Goal: Task Accomplishment & Management: Complete application form

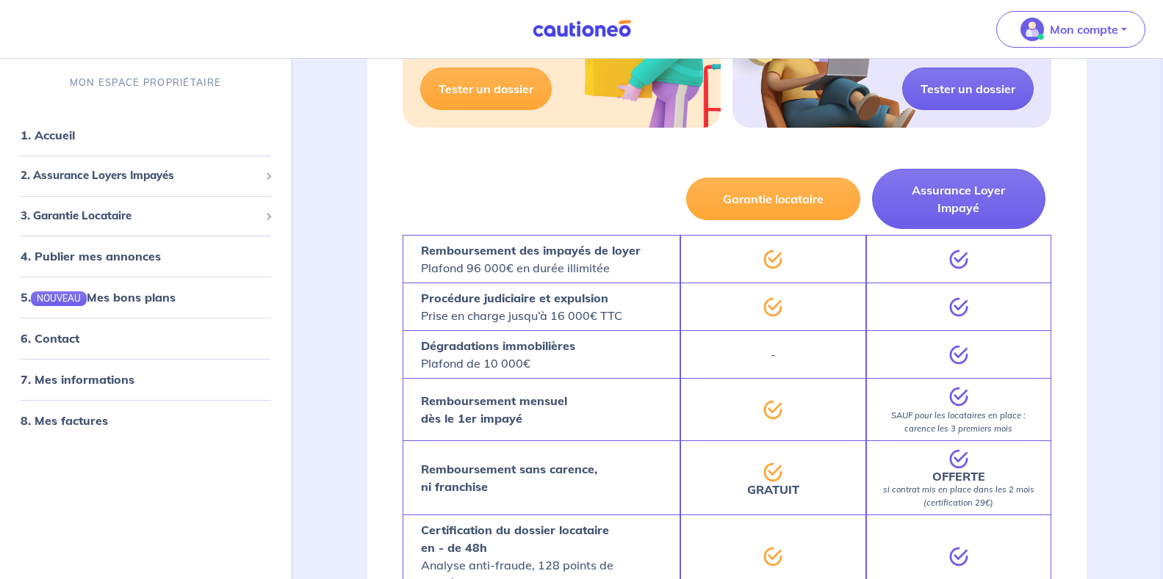
scroll to position [698, 0]
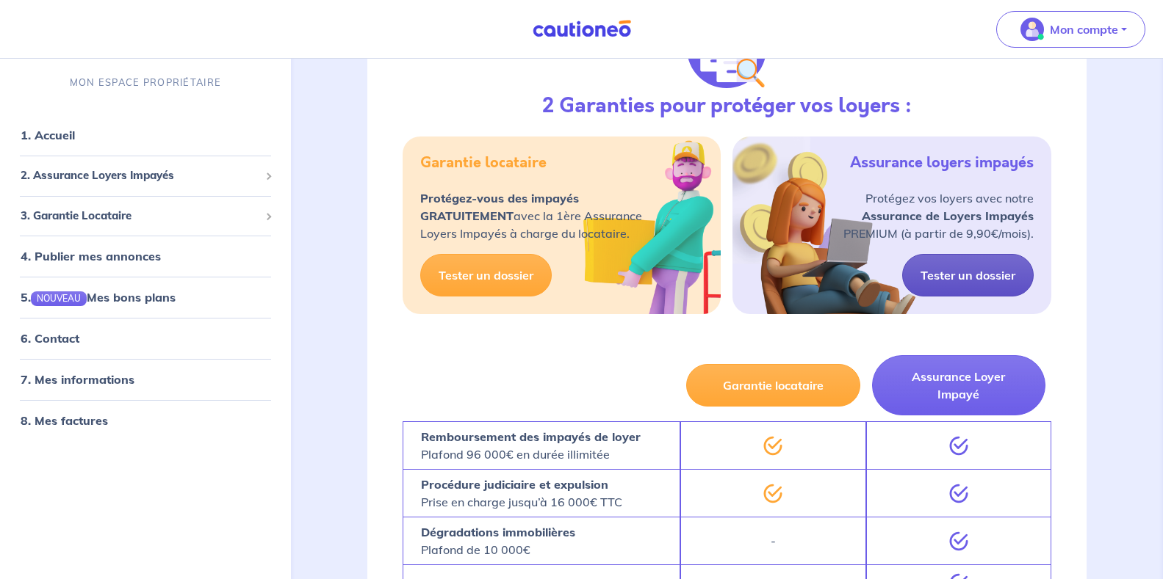
click at [975, 275] on link "Tester un dossier" at bounding box center [967, 275] width 131 height 43
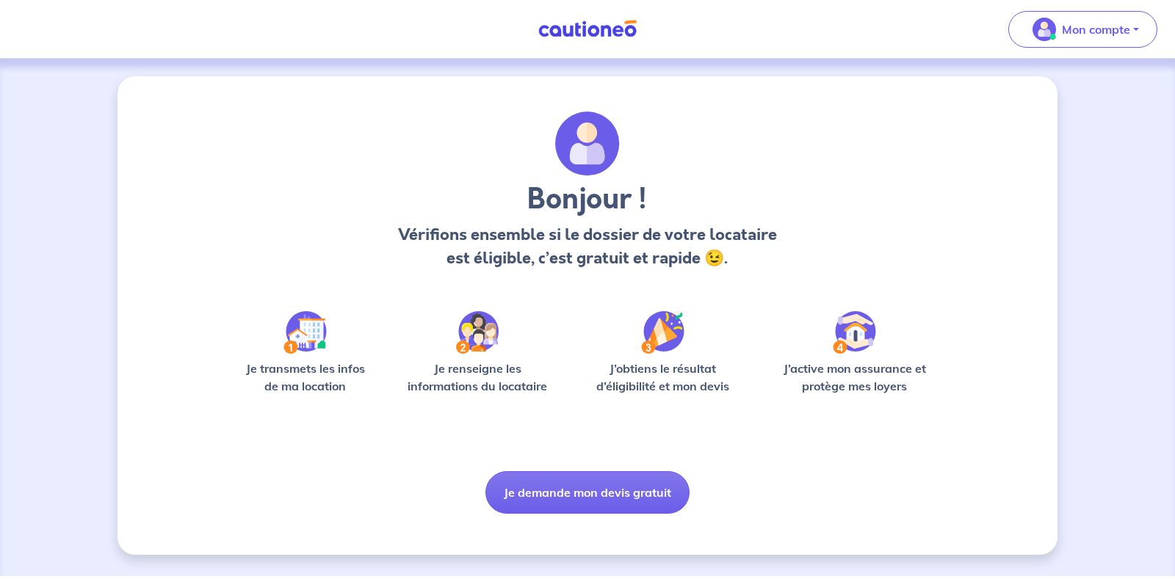
click at [317, 328] on img at bounding box center [304, 332] width 43 height 43
drag, startPoint x: 330, startPoint y: 364, endPoint x: 388, endPoint y: 444, distance: 99.0
click at [330, 364] on p "Je transmets les infos de ma location" at bounding box center [305, 377] width 140 height 35
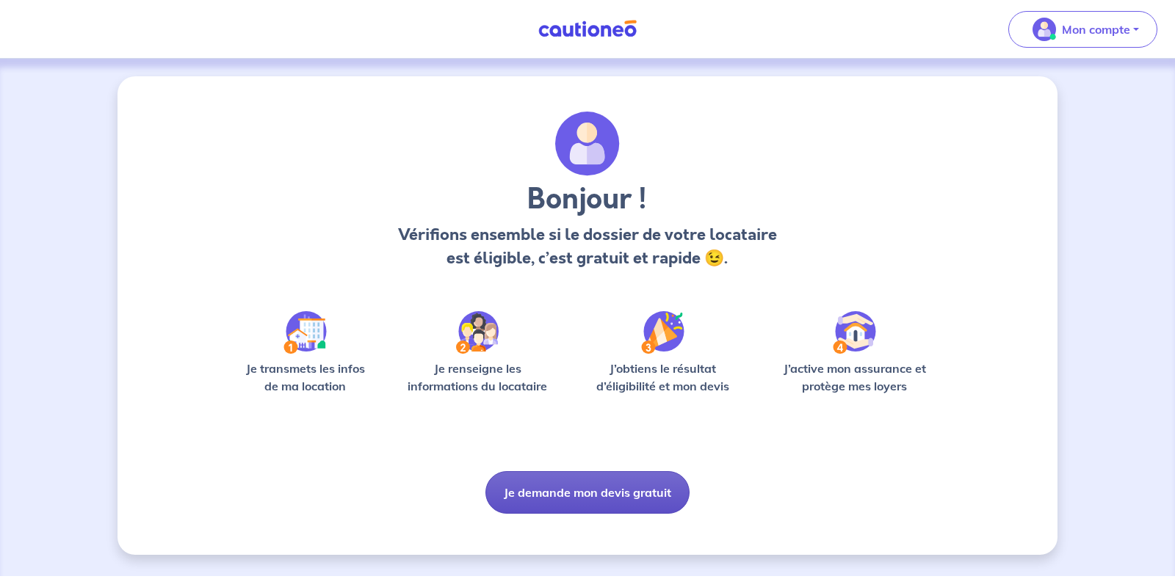
click at [585, 501] on button "Je demande mon devis gratuit" at bounding box center [587, 493] width 204 height 43
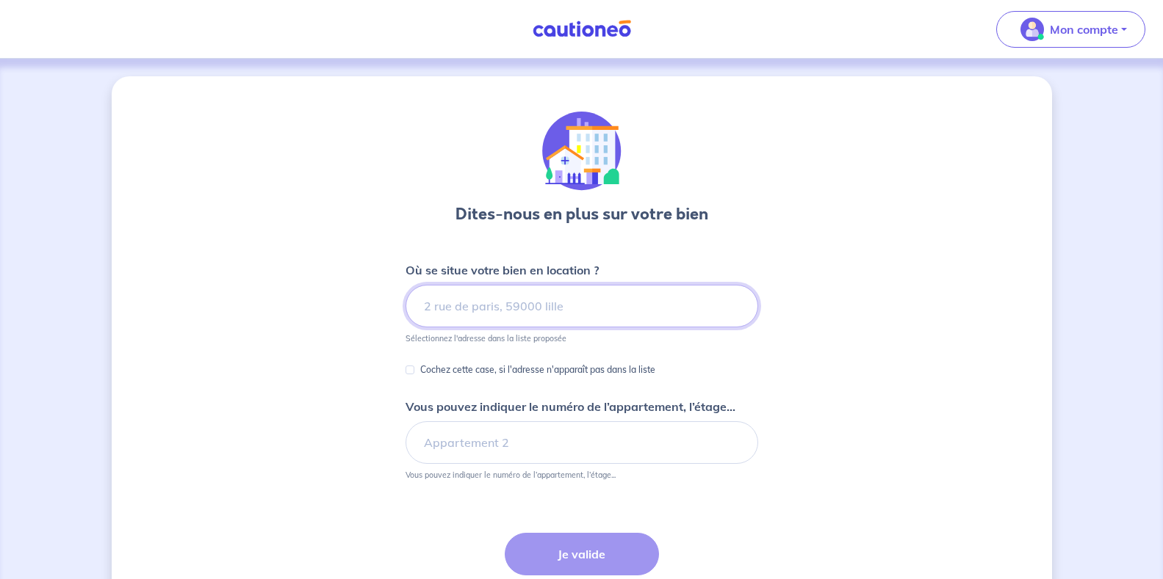
click at [490, 306] on input at bounding box center [581, 306] width 353 height 43
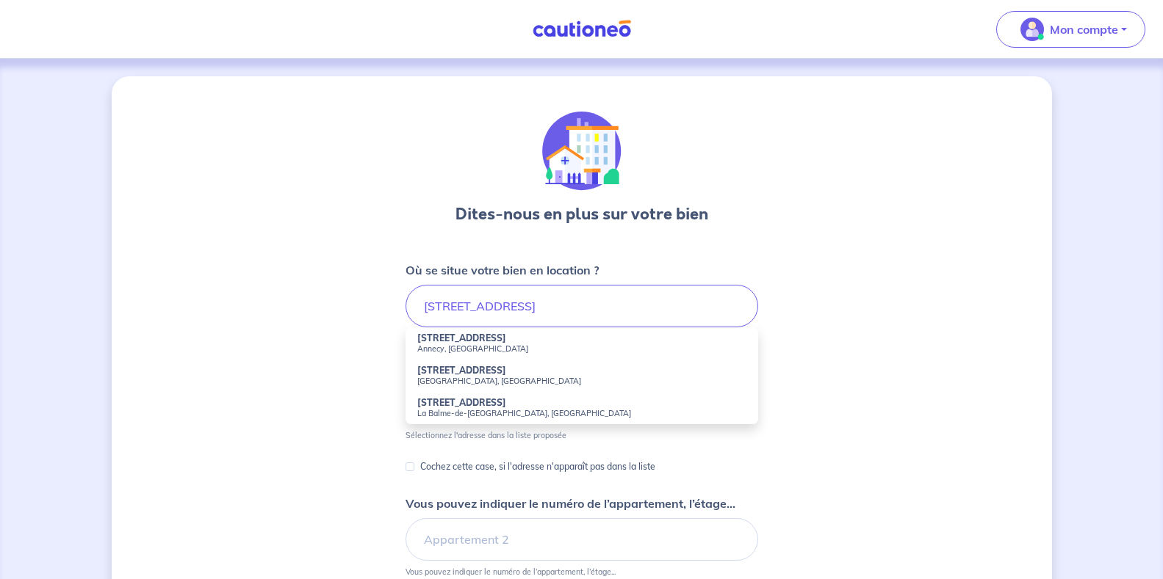
click at [474, 341] on strong "[STREET_ADDRESS]" at bounding box center [461, 338] width 89 height 11
type input "[STREET_ADDRESS]"
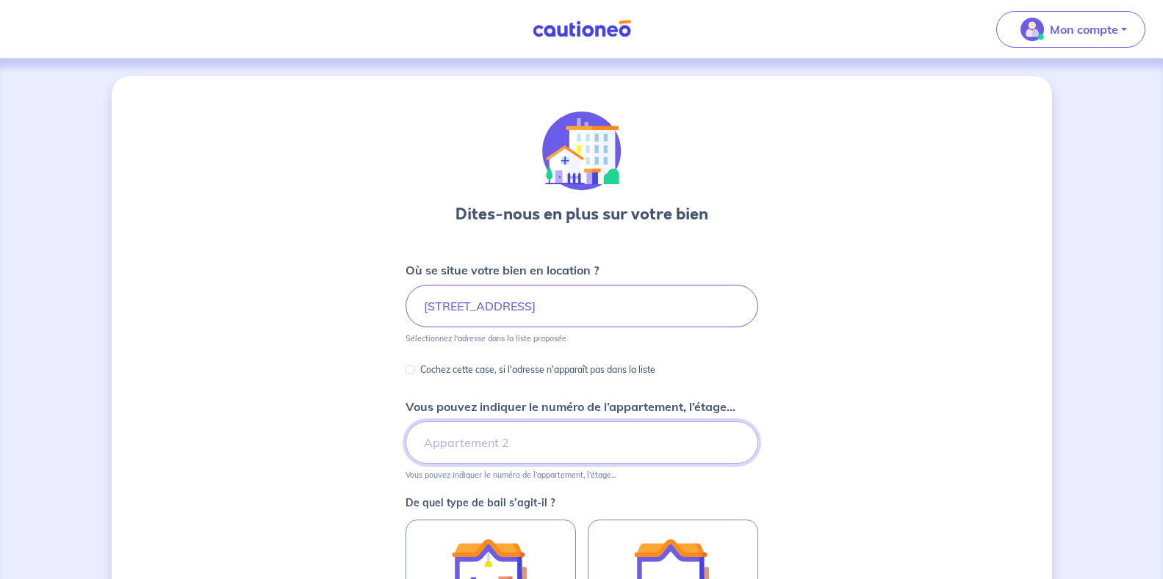
click at [455, 446] on input "Vous pouvez indiquer le numéro de l’appartement, l’étage..." at bounding box center [581, 443] width 353 height 43
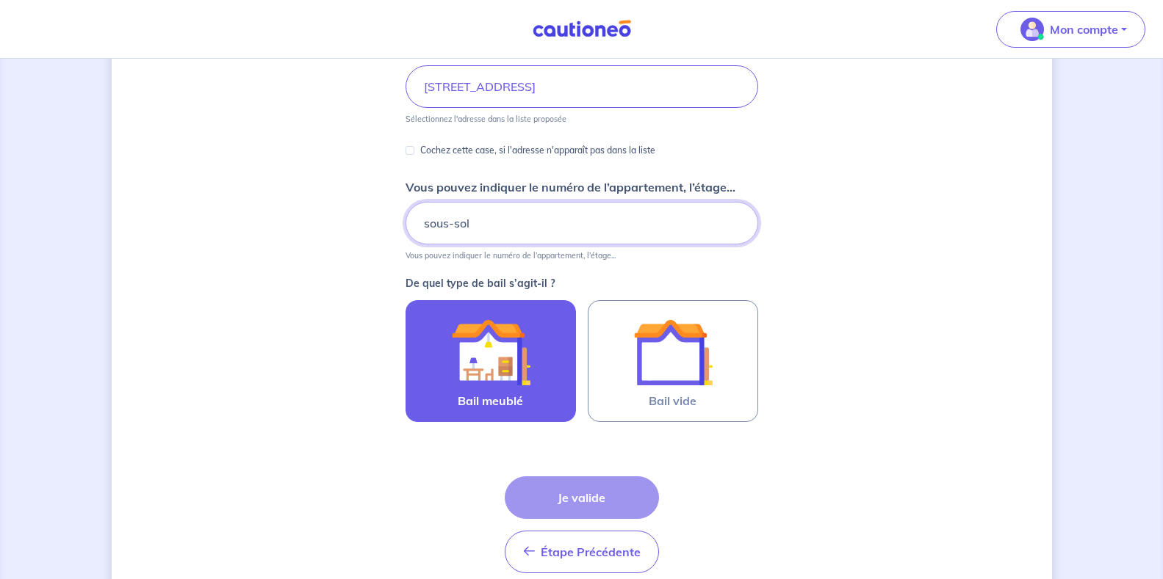
scroll to position [220, 0]
type input "sous-sol"
click at [484, 356] on img at bounding box center [490, 351] width 79 height 79
click at [0, 0] on input "Bail meublé" at bounding box center [0, 0] width 0 height 0
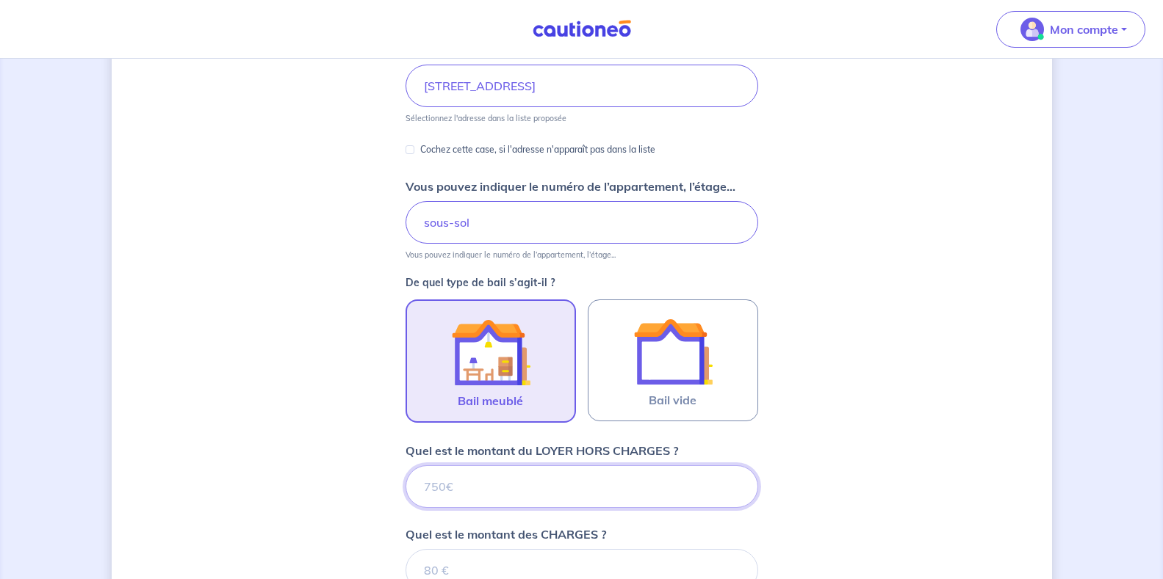
type input "5"
type input "520"
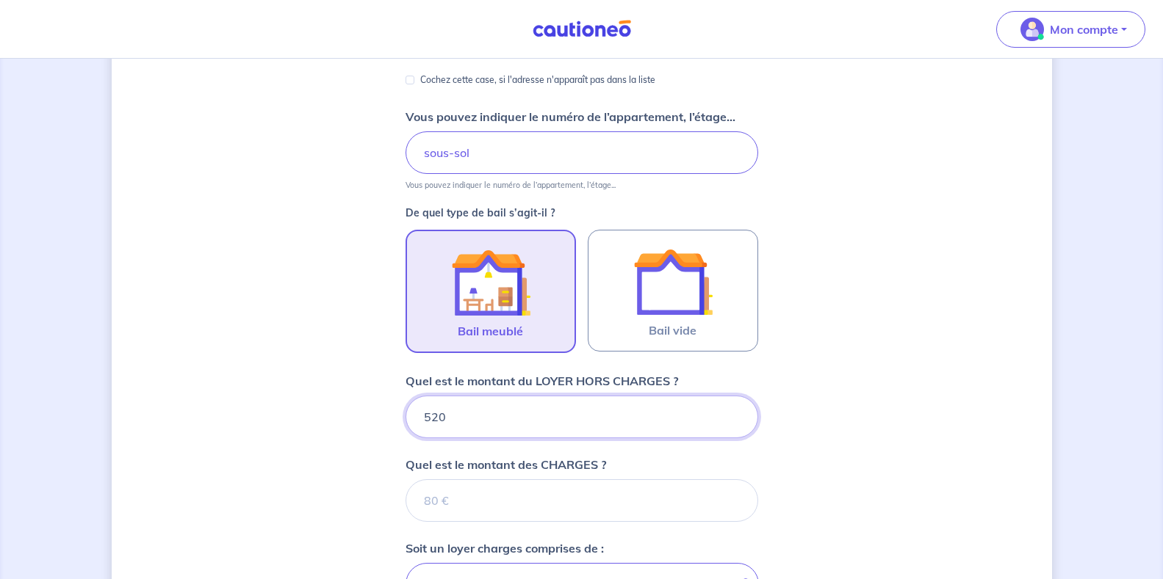
scroll to position [294, 0]
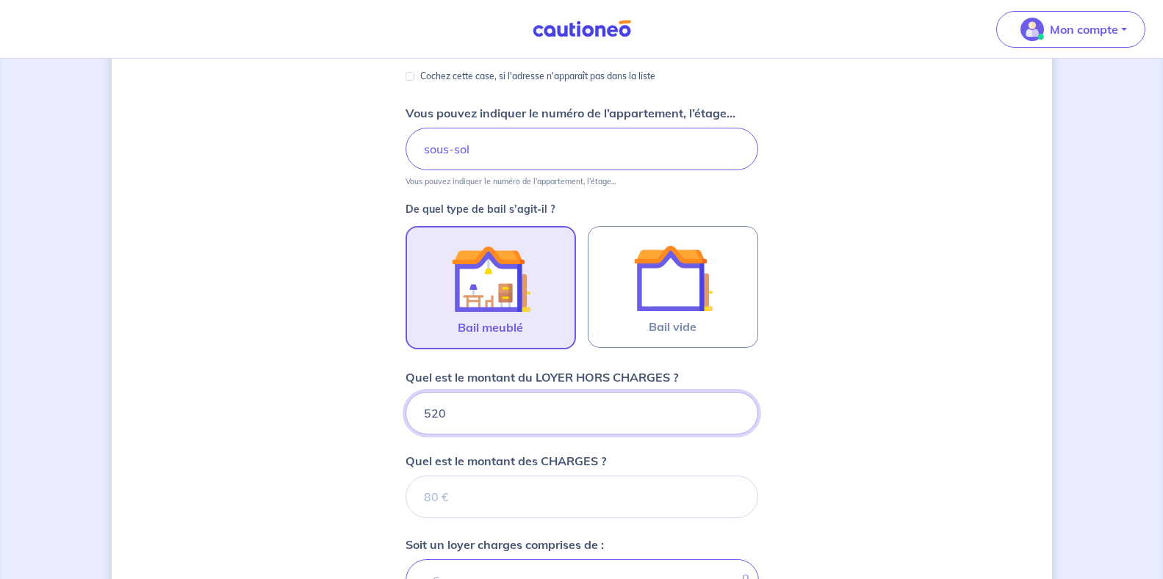
type input "520"
click at [455, 498] on input "Quel est le montant des CHARGES ?" at bounding box center [581, 497] width 353 height 43
type input "54"
type input "574"
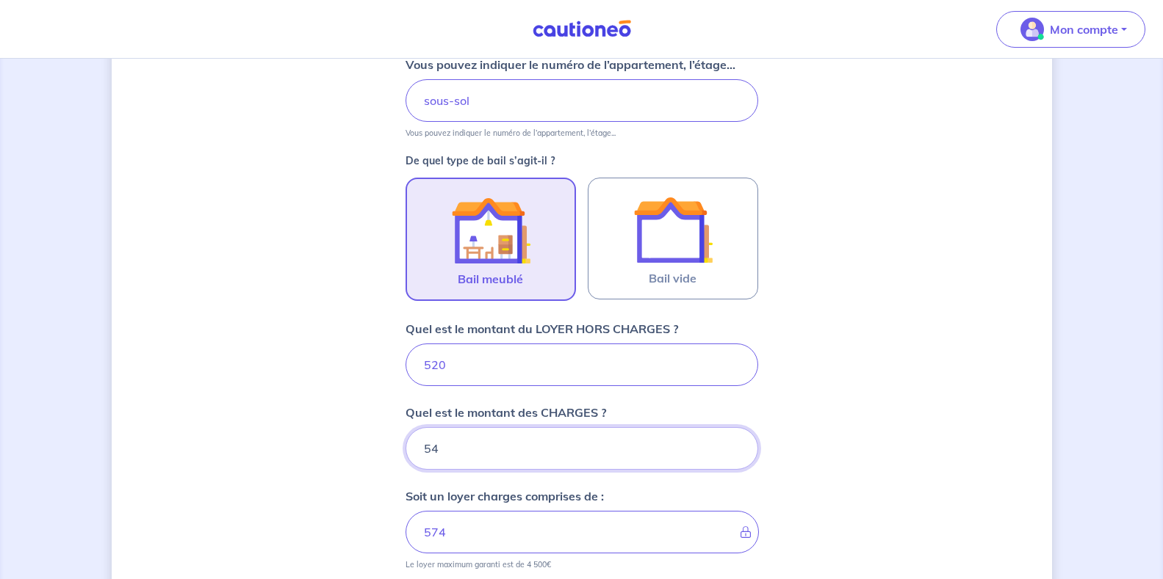
scroll to position [441, 0]
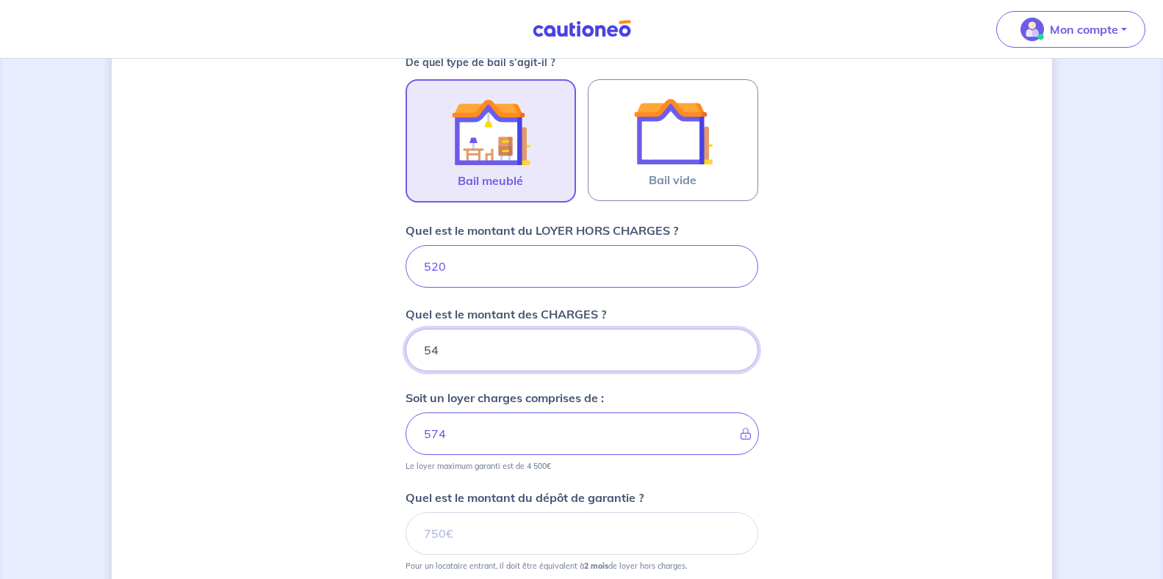
type input "54"
click at [483, 531] on input "Quel est le montant du dépôt de garantie ?" at bounding box center [581, 534] width 353 height 43
click at [499, 529] on input "520" at bounding box center [581, 534] width 353 height 43
type input "520"
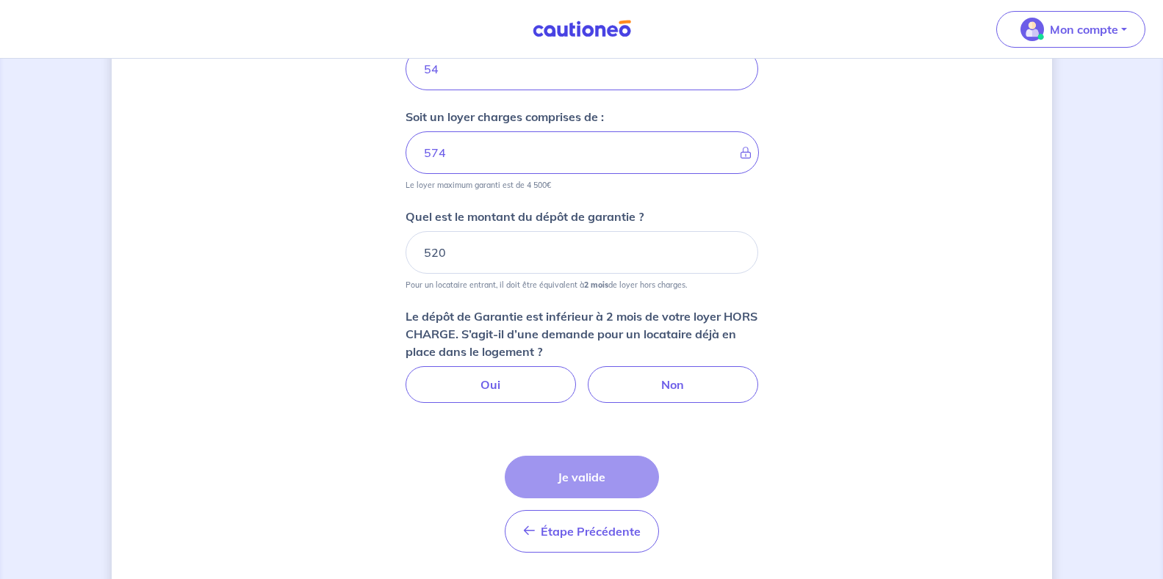
scroll to position [734, 0]
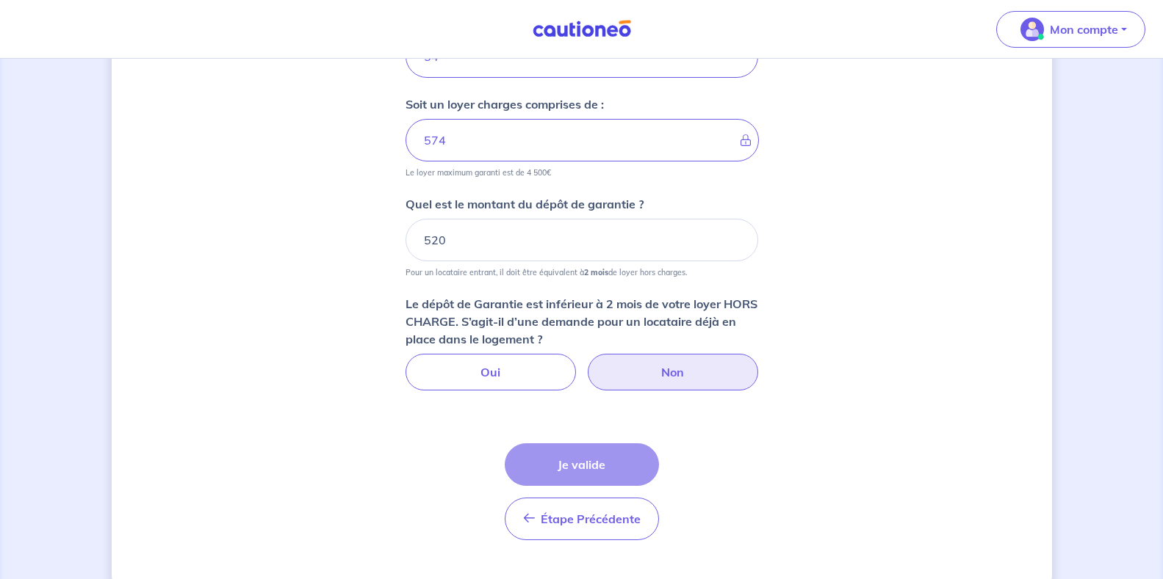
drag, startPoint x: 643, startPoint y: 375, endPoint x: 617, endPoint y: 386, distance: 28.9
click at [642, 377] on label "Non" at bounding box center [673, 372] width 170 height 37
click at [586, 364] on input "Non" at bounding box center [582, 359] width 10 height 10
radio input "true"
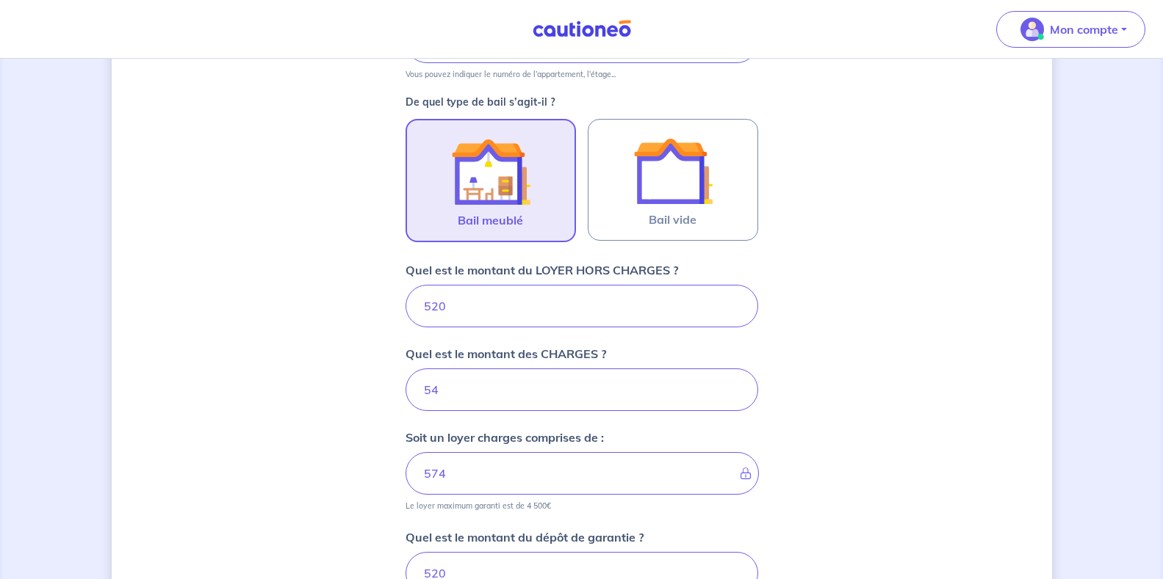
scroll to position [367, 0]
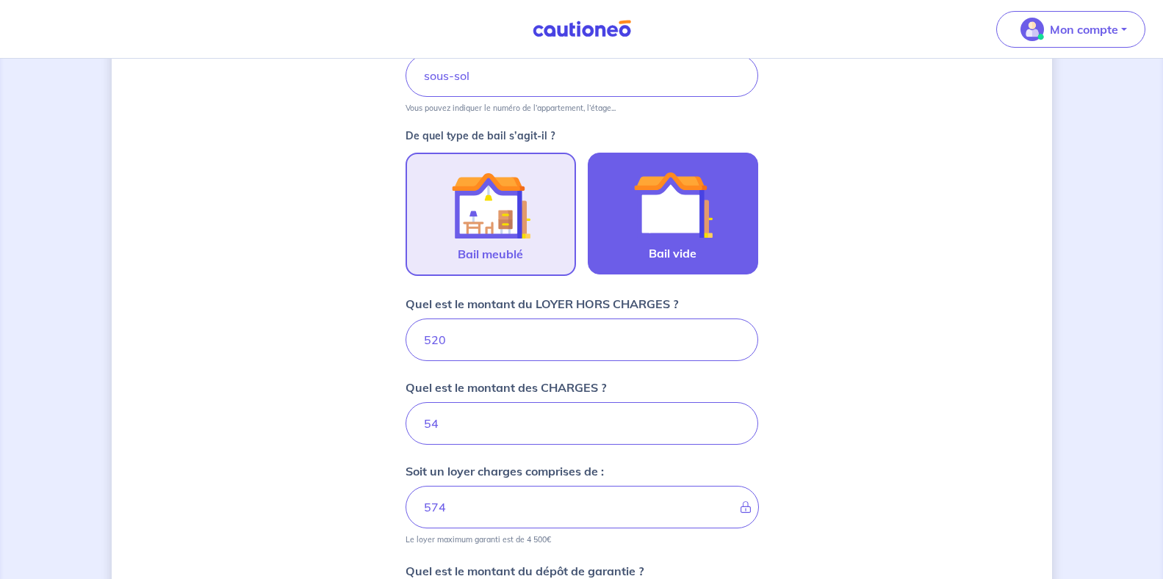
click at [652, 239] on img at bounding box center [672, 204] width 79 height 79
click at [0, 0] on input "Bail vide" at bounding box center [0, 0] width 0 height 0
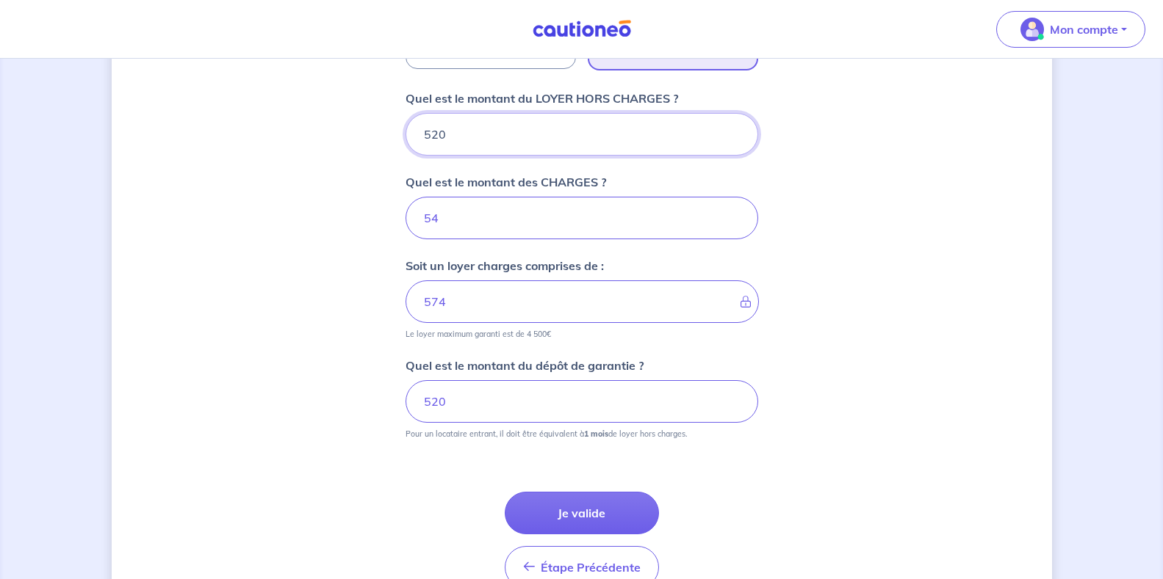
scroll to position [653, 0]
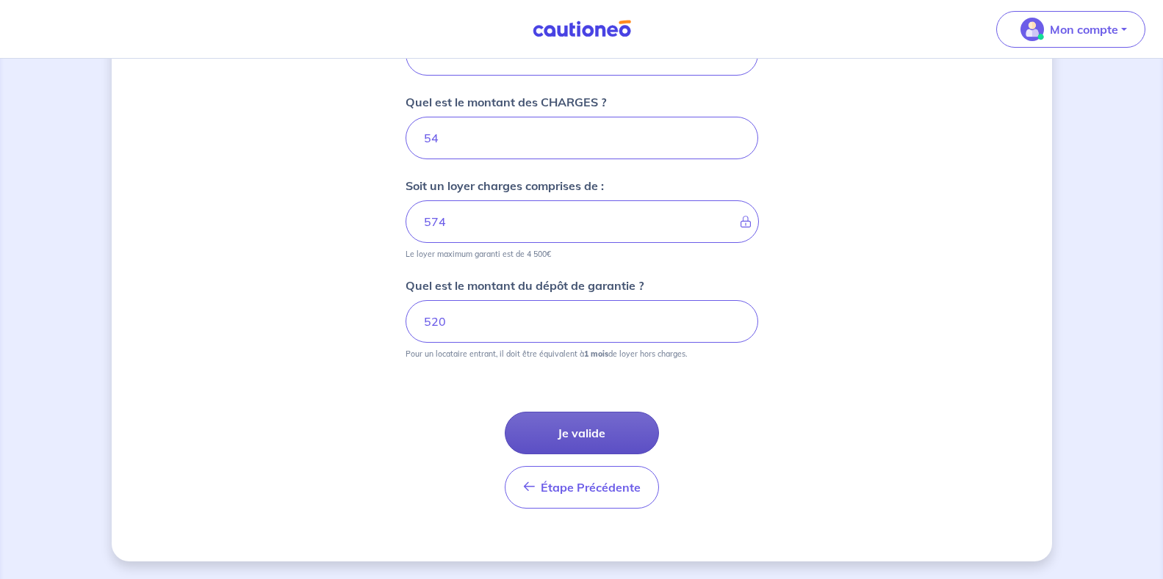
click at [593, 433] on button "Je valide" at bounding box center [582, 433] width 154 height 43
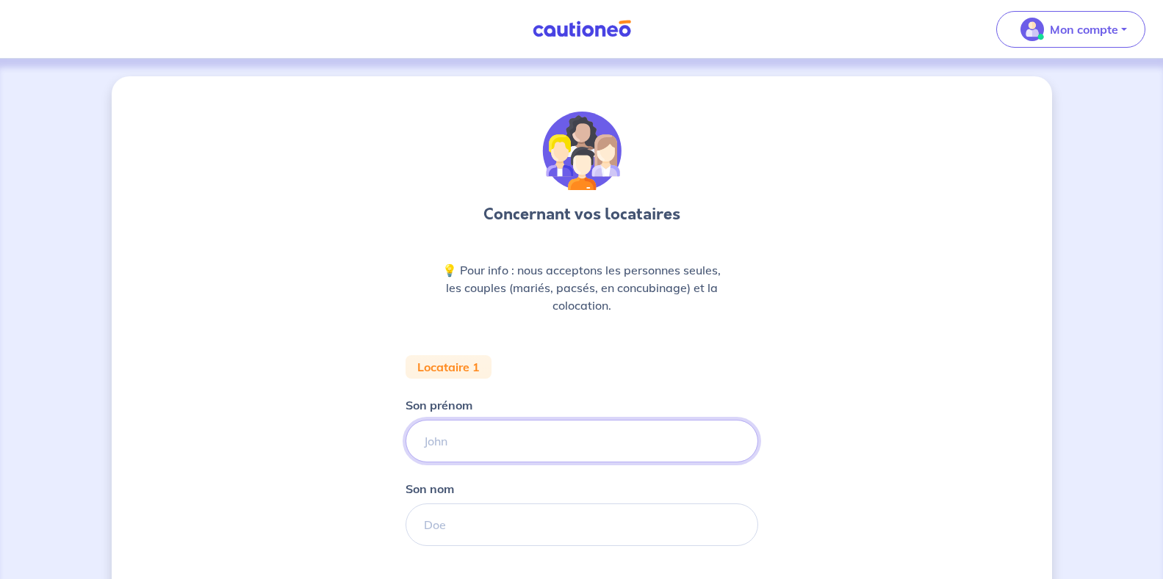
click at [486, 432] on input "Son prénom" at bounding box center [581, 441] width 353 height 43
type input "v"
type input "VICTORIA"
click at [446, 532] on input "Son nom" at bounding box center [581, 525] width 353 height 43
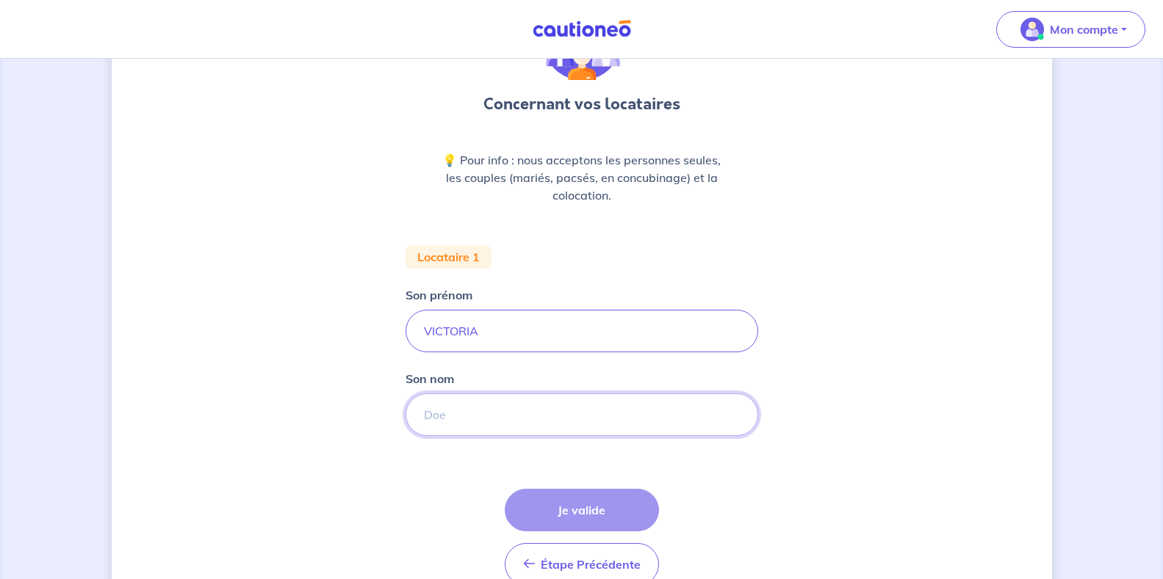
scroll to position [147, 0]
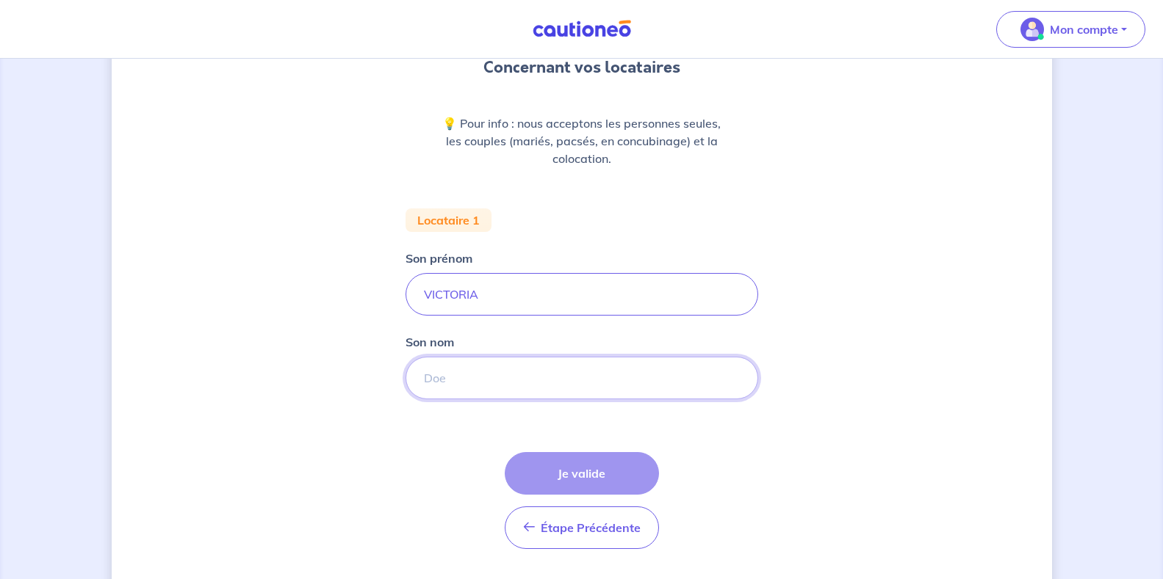
click at [453, 387] on input "Son nom" at bounding box center [581, 378] width 353 height 43
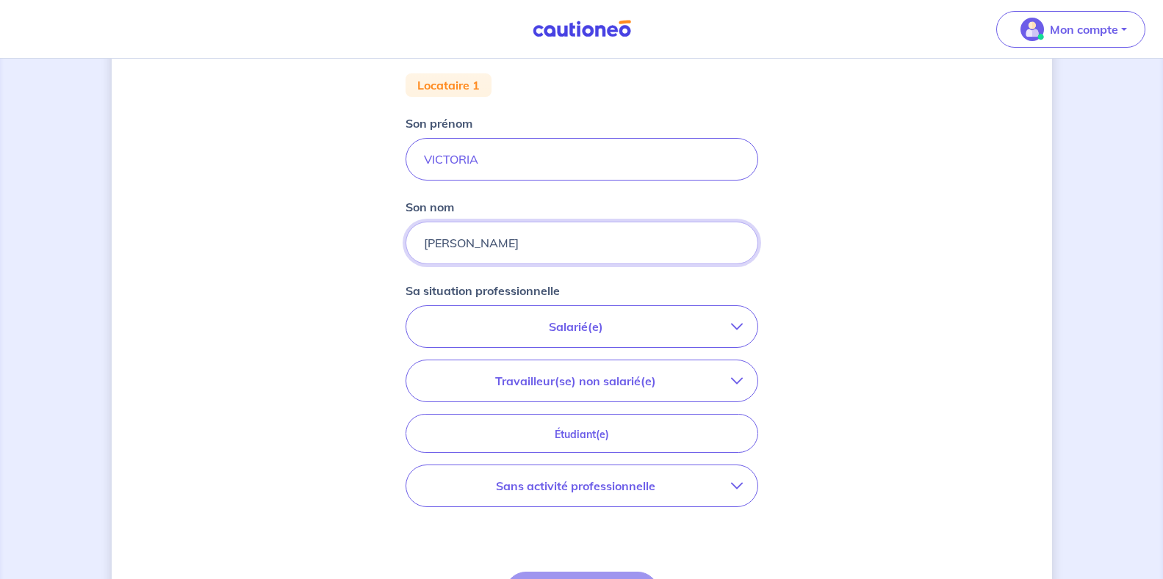
scroll to position [294, 0]
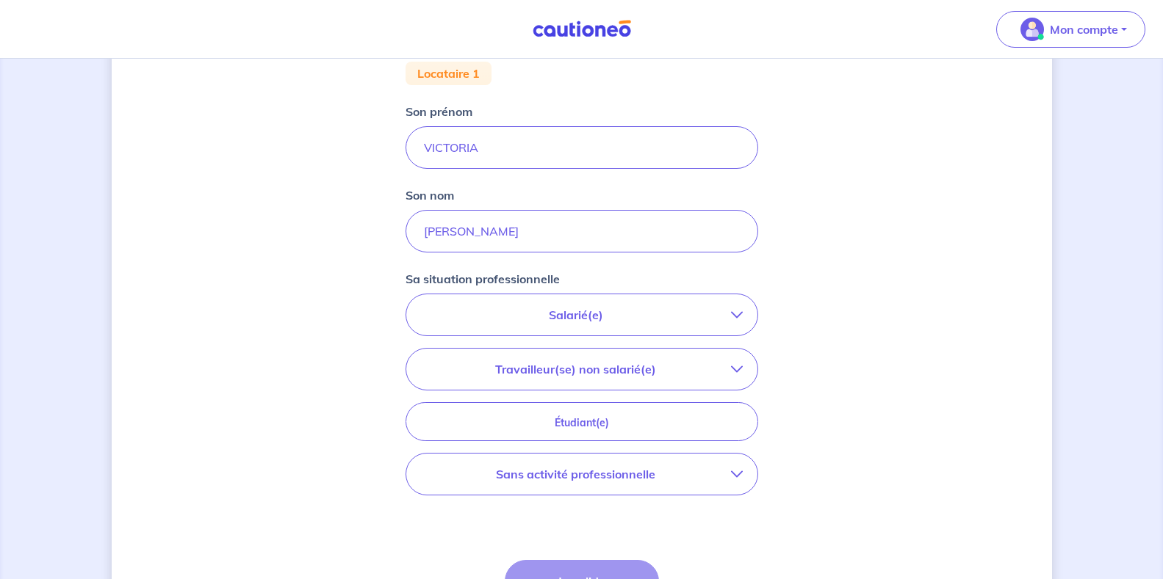
click at [592, 305] on button "Salarié(e)" at bounding box center [581, 315] width 351 height 41
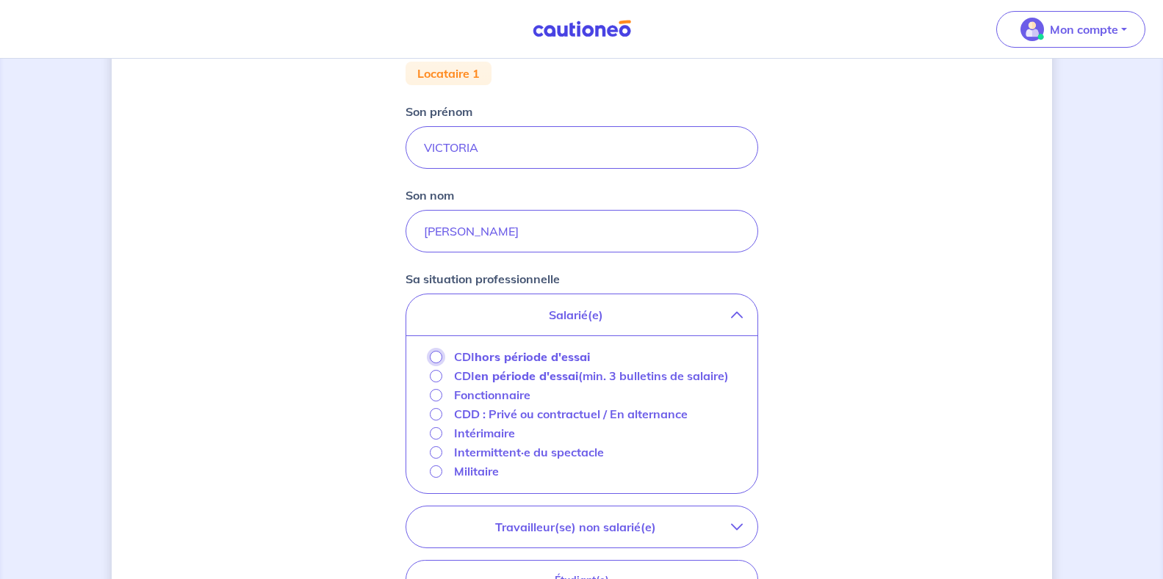
click at [430, 354] on input "CDI hors période d'essai" at bounding box center [436, 357] width 12 height 12
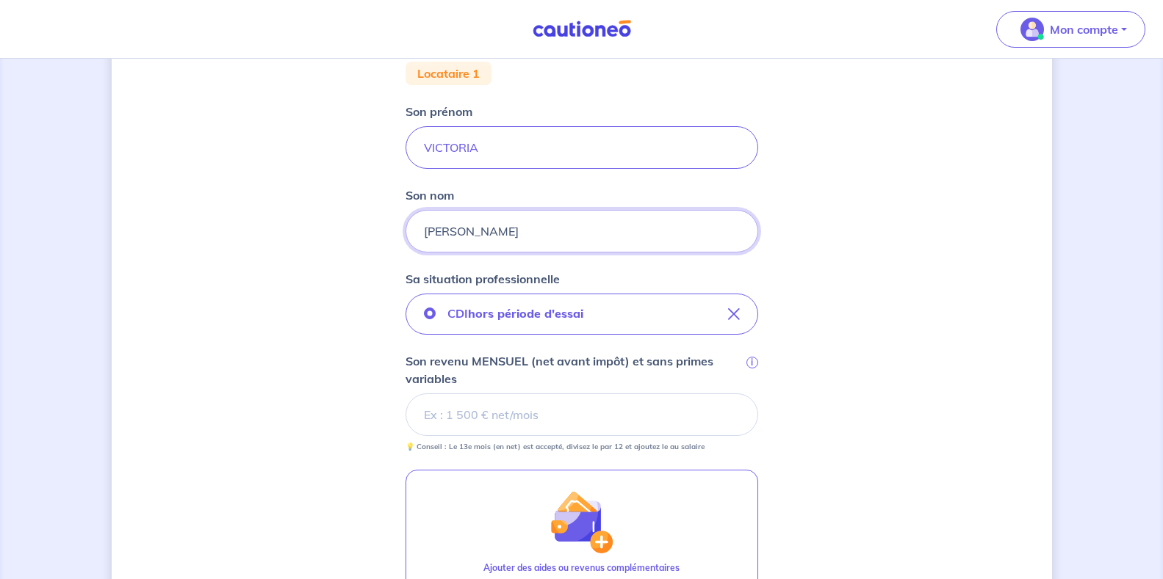
drag, startPoint x: 498, startPoint y: 232, endPoint x: 374, endPoint y: 228, distance: 124.2
click at [374, 228] on div "Concernant vos locataires 💡 Pour info : nous acceptons les personnes seules, le…" at bounding box center [582, 301] width 940 height 1037
type input "MOURNET"
click at [597, 279] on div "Sa situation professionnelle CDI hors période d'essai Son revenu MENSUEL (net a…" at bounding box center [581, 361] width 353 height 182
click at [579, 232] on input "MOURNET" at bounding box center [581, 231] width 353 height 43
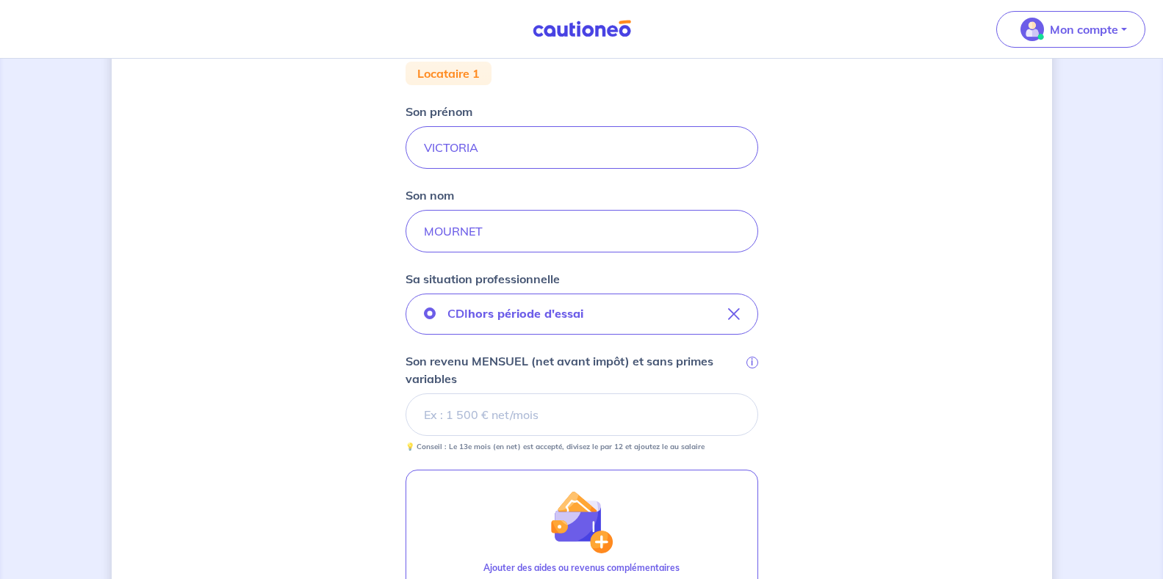
drag, startPoint x: 1121, startPoint y: 365, endPoint x: 1117, endPoint y: 358, distance: 7.6
click at [1121, 364] on div "Concernant vos locataires 💡 Pour info : nous acceptons les personnes seules, le…" at bounding box center [581, 301] width 1163 height 1072
click at [491, 412] on input "Son revenu MENSUEL (net avant impôt) et sans primes variables i" at bounding box center [581, 415] width 353 height 43
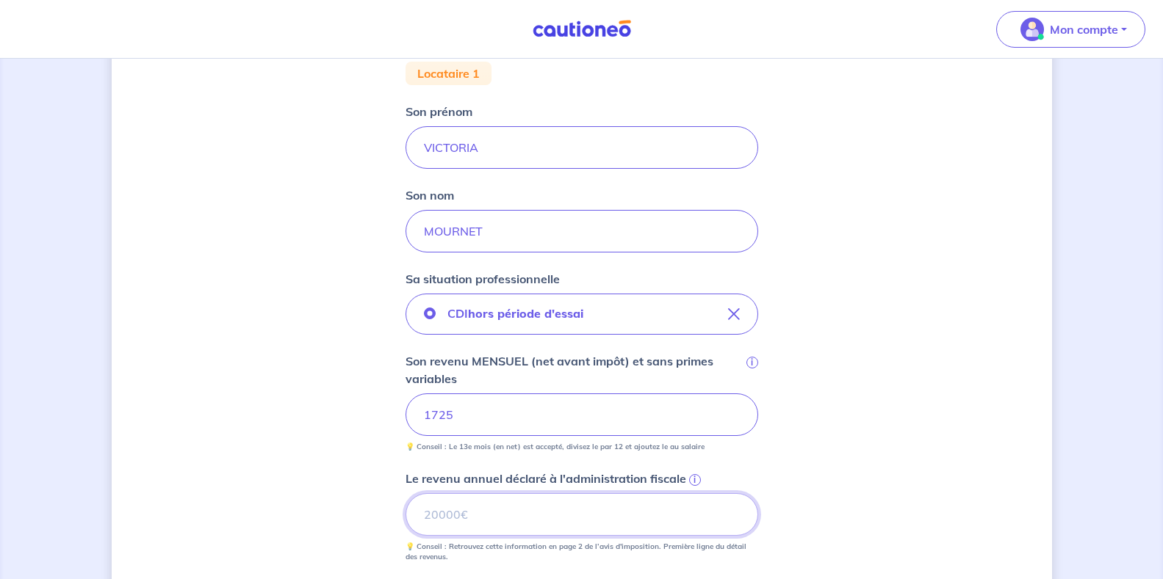
click at [465, 518] on input "Le revenu annuel déclaré à l'administration fiscale i" at bounding box center [581, 515] width 353 height 43
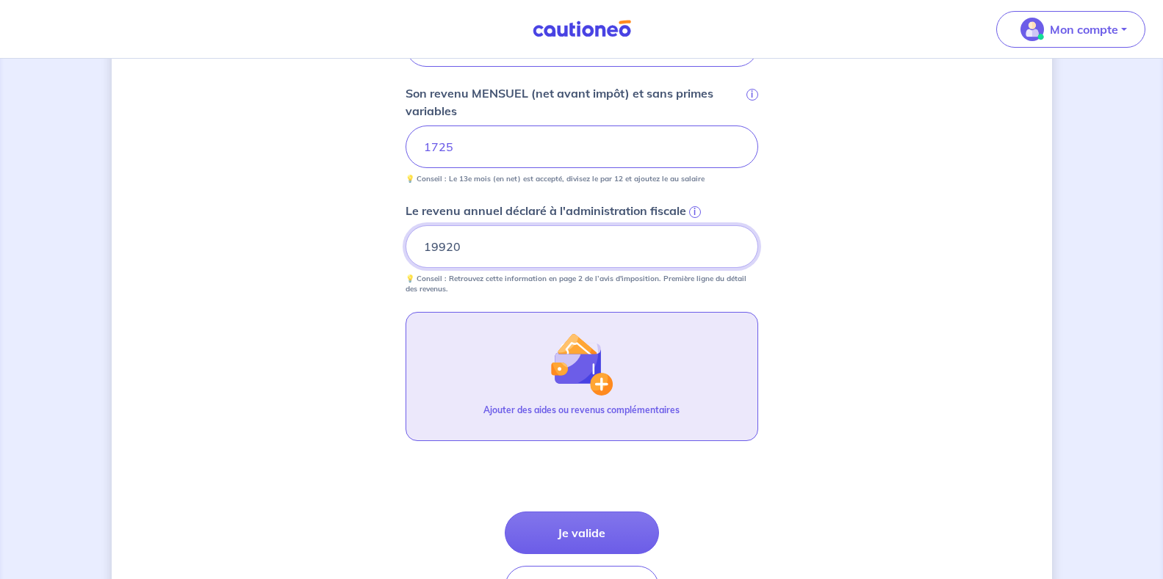
scroll to position [588, 0]
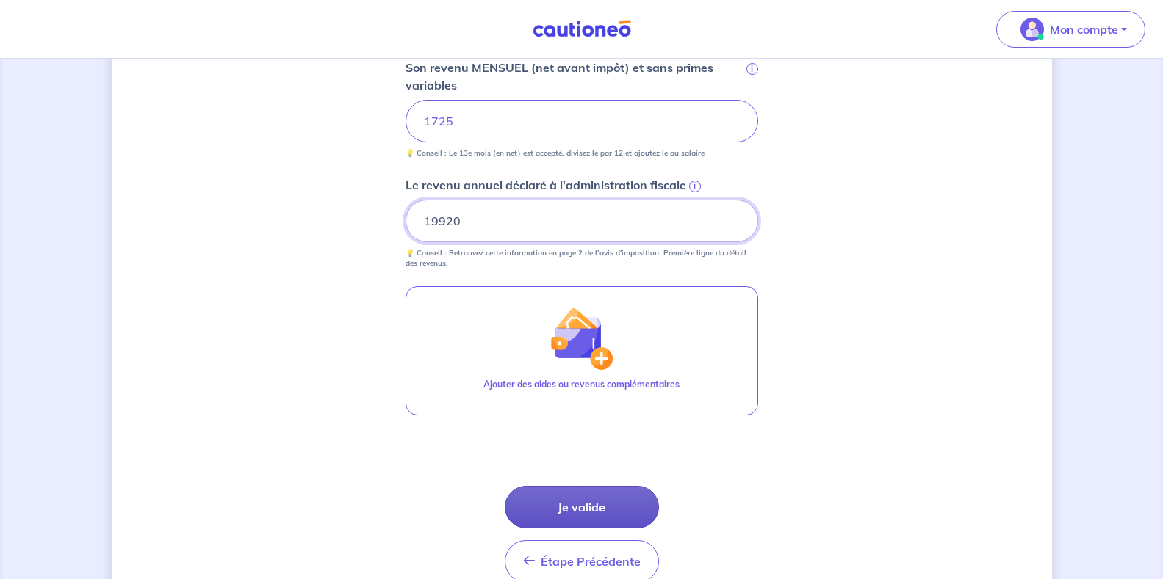
type input "19920"
click at [590, 503] on button "Je valide" at bounding box center [582, 507] width 154 height 43
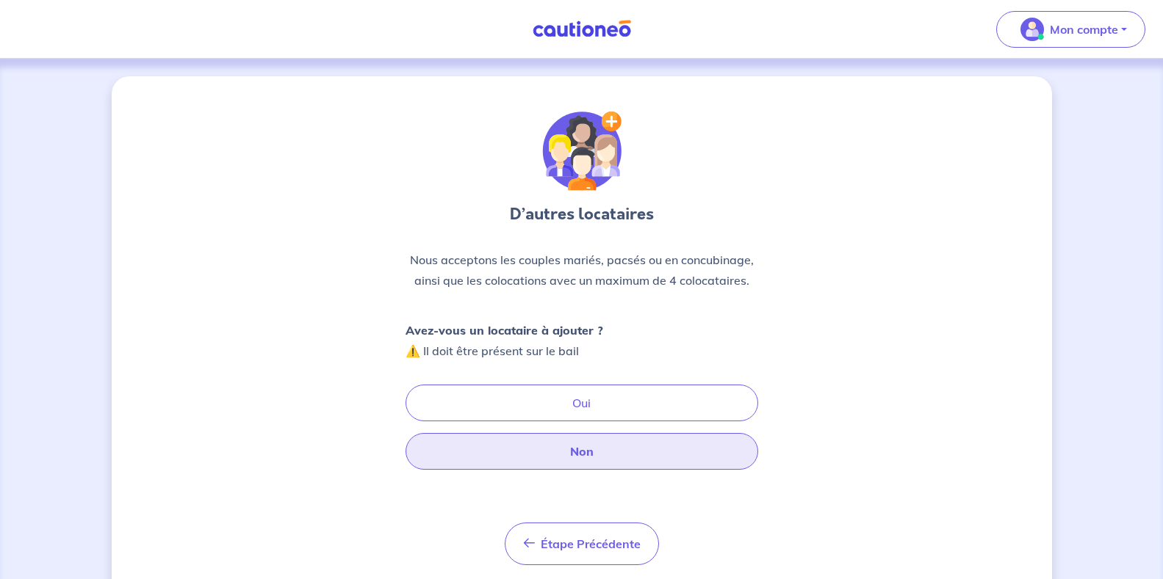
click at [579, 449] on button "Non" at bounding box center [581, 451] width 353 height 37
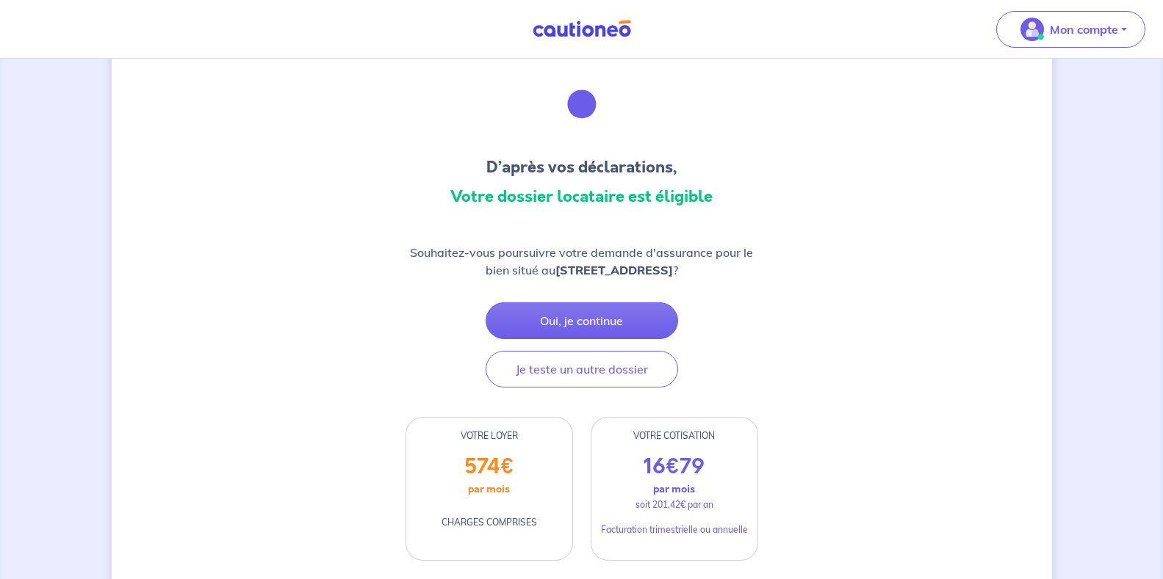
scroll to position [73, 0]
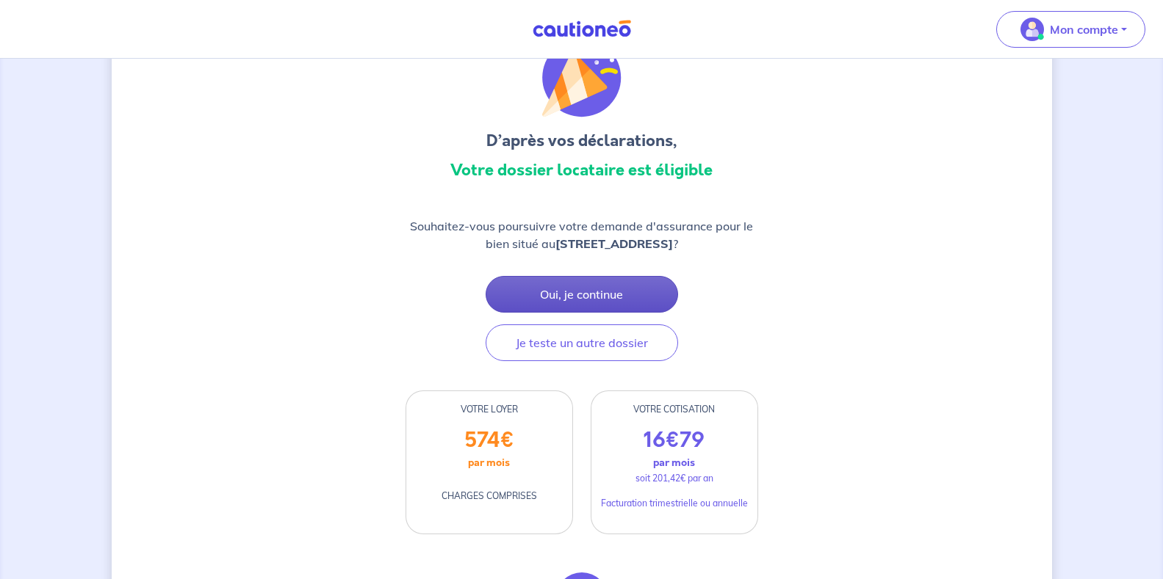
click at [570, 290] on button "Oui, je continue" at bounding box center [581, 294] width 192 height 37
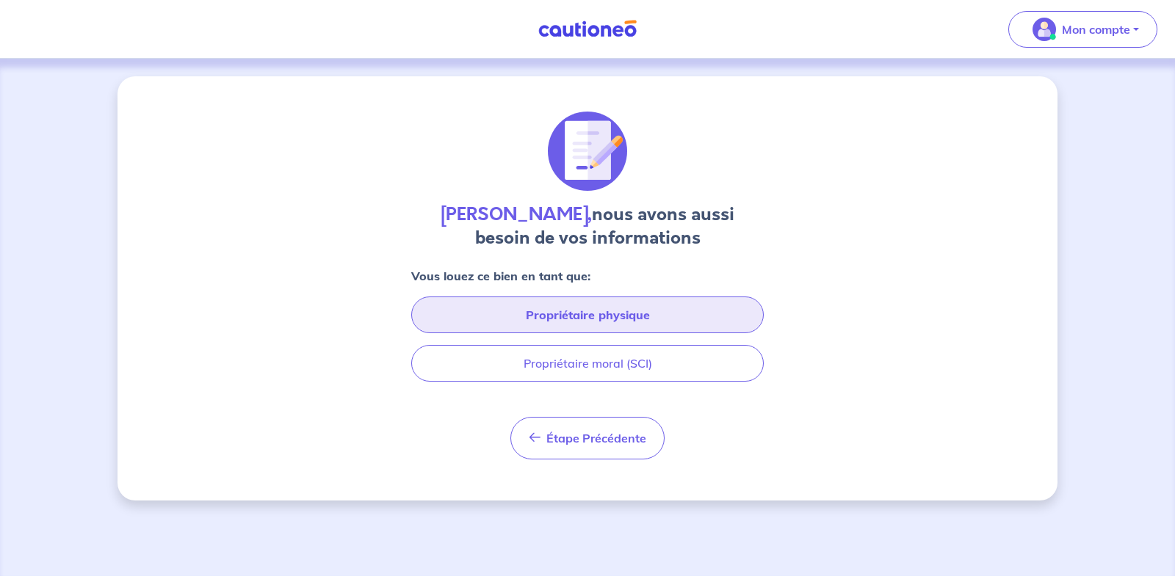
click at [576, 300] on button "Propriétaire physique" at bounding box center [587, 315] width 353 height 37
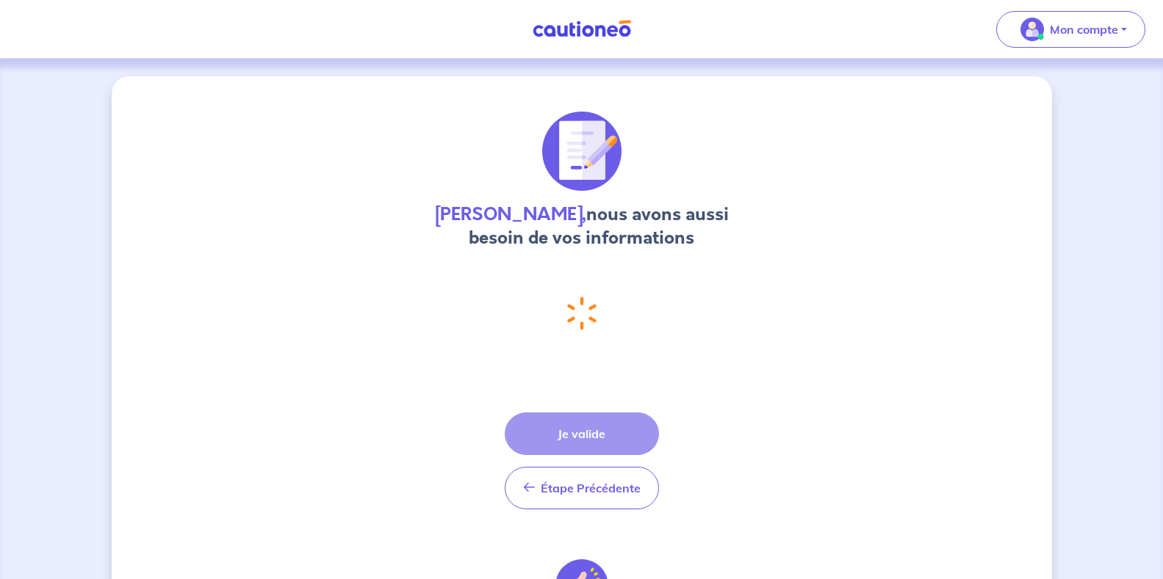
select select "FR"
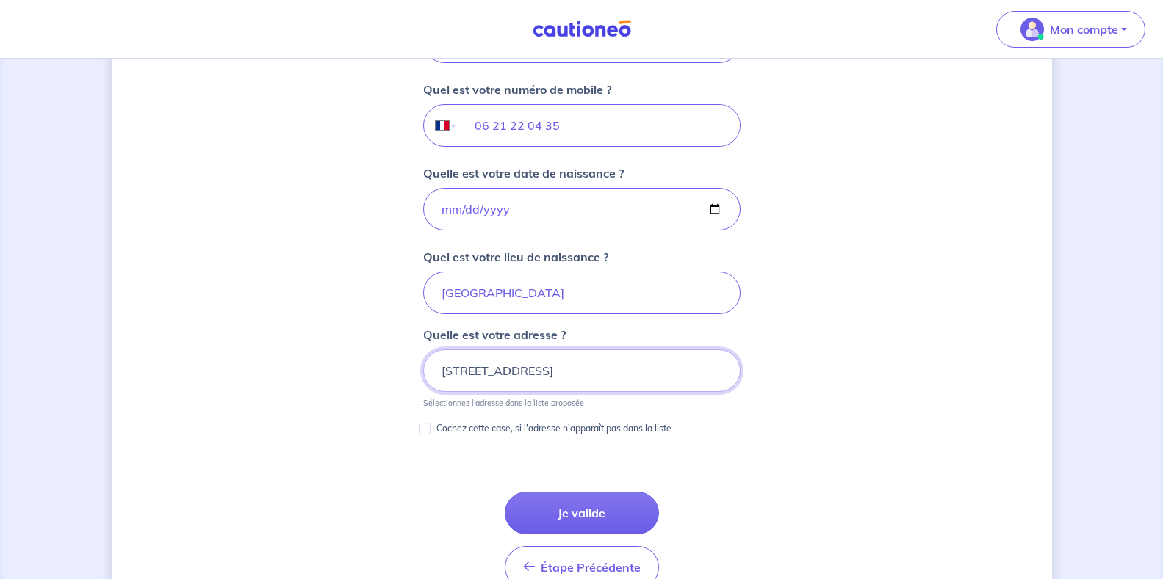
scroll to position [582, 0]
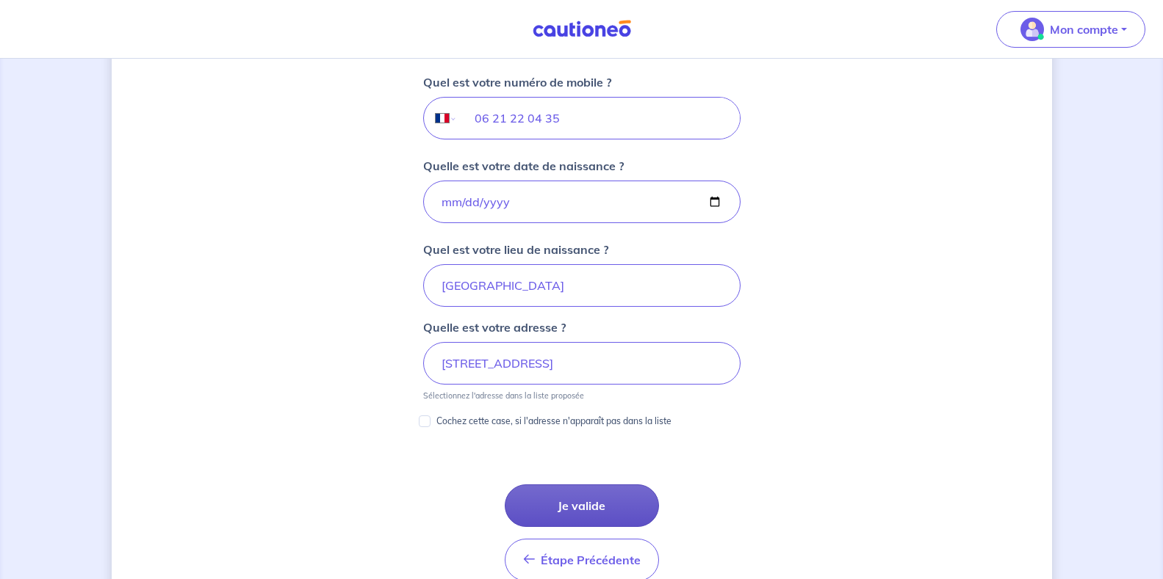
click at [579, 499] on button "Je valide" at bounding box center [582, 506] width 154 height 43
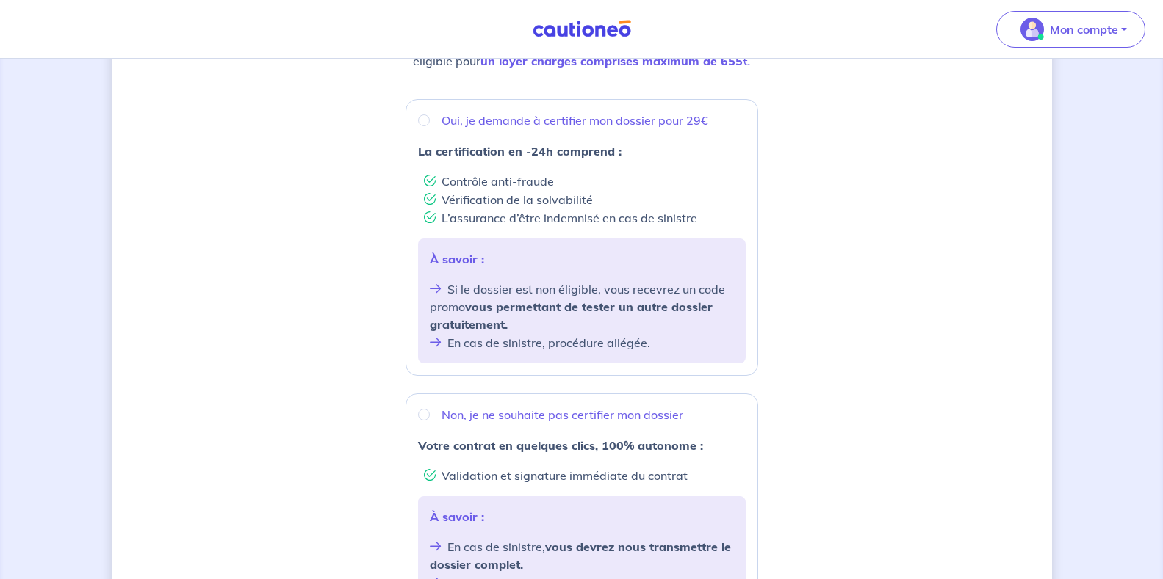
scroll to position [220, 0]
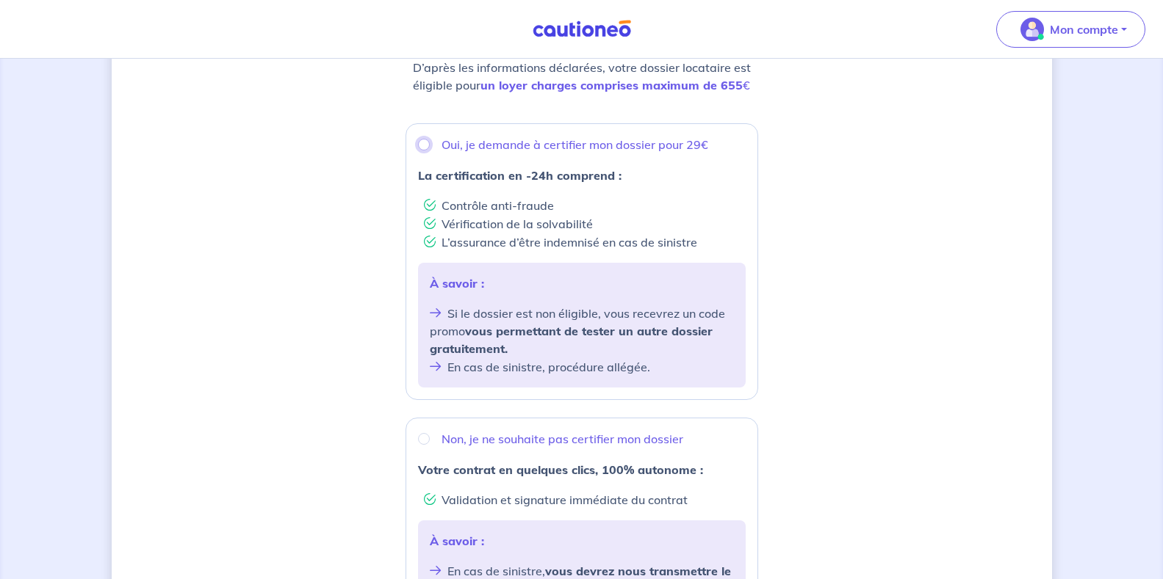
click at [426, 143] on input "Oui, je demande à certifier mon dossier pour 29€" at bounding box center [424, 145] width 12 height 12
radio input "true"
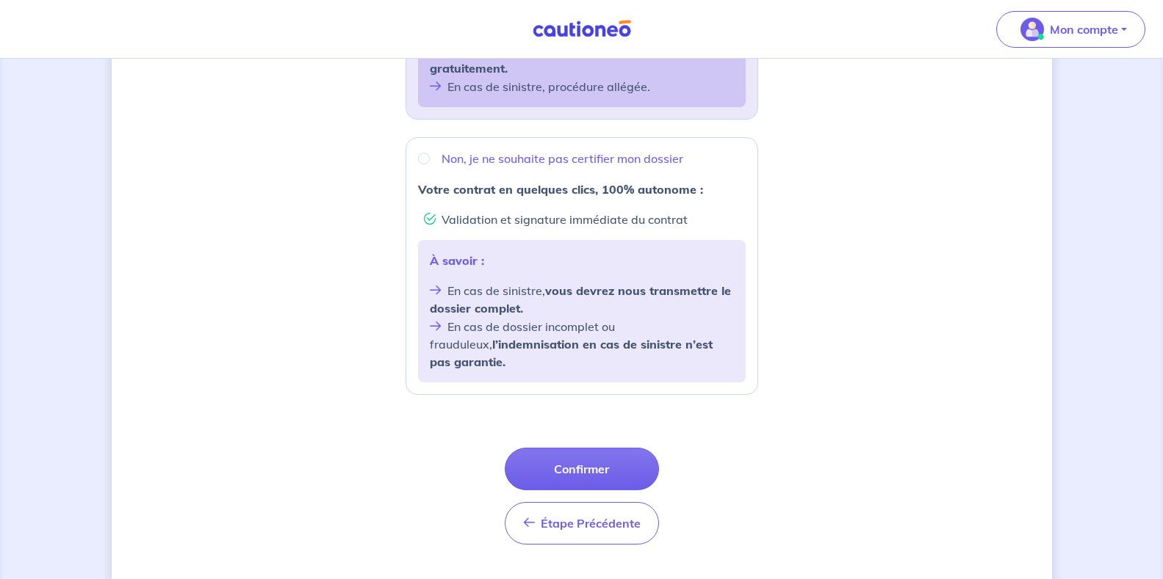
scroll to position [514, 0]
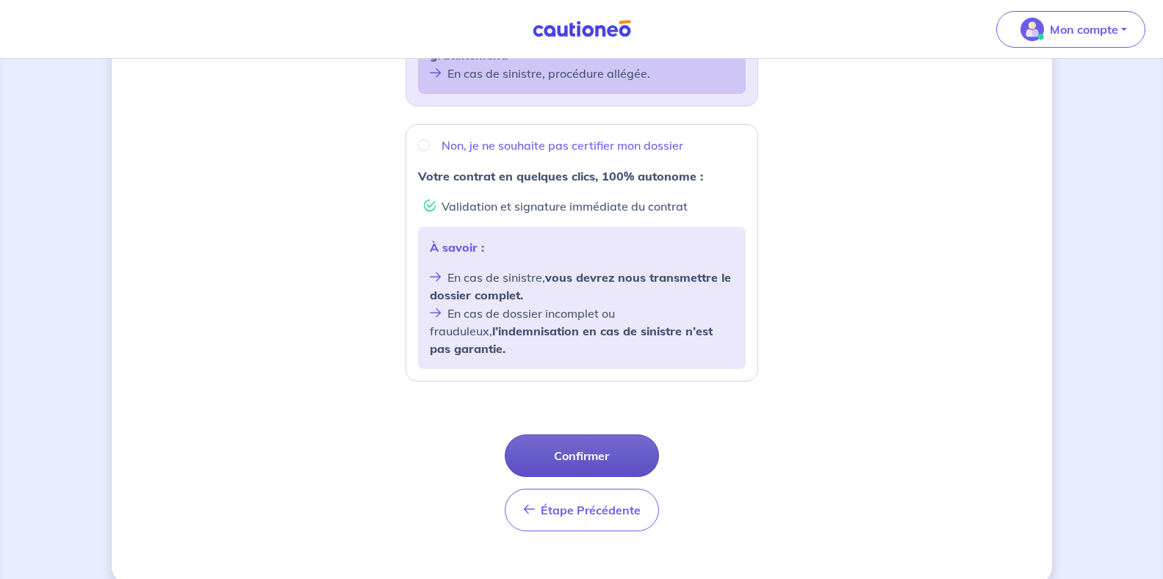
click at [579, 437] on button "Confirmer" at bounding box center [582, 456] width 154 height 43
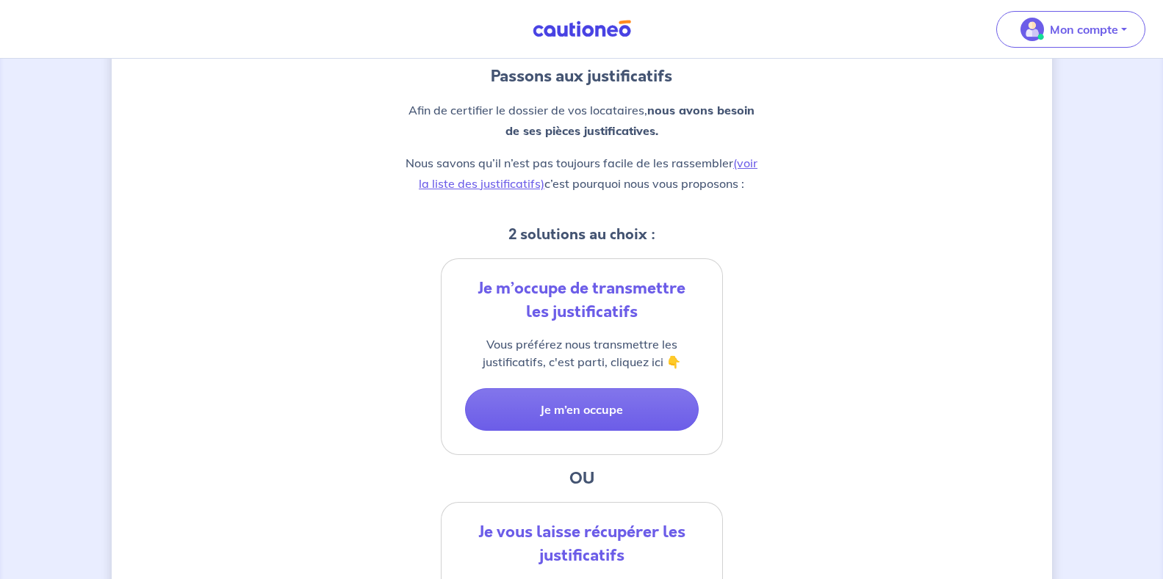
scroll to position [147, 0]
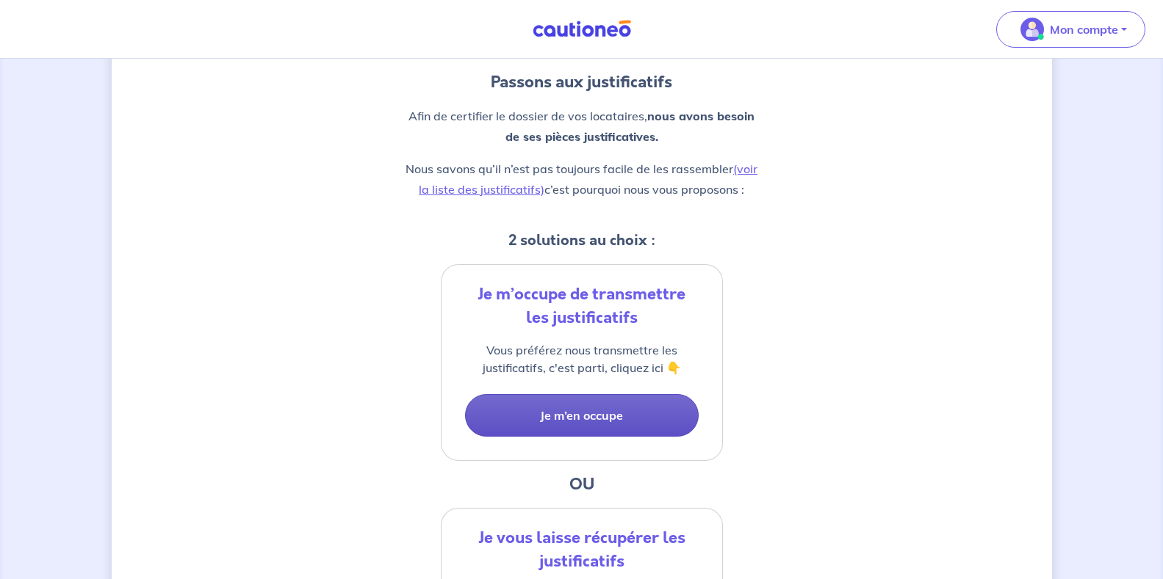
click at [569, 416] on button "Je m’en occupe" at bounding box center [582, 415] width 234 height 43
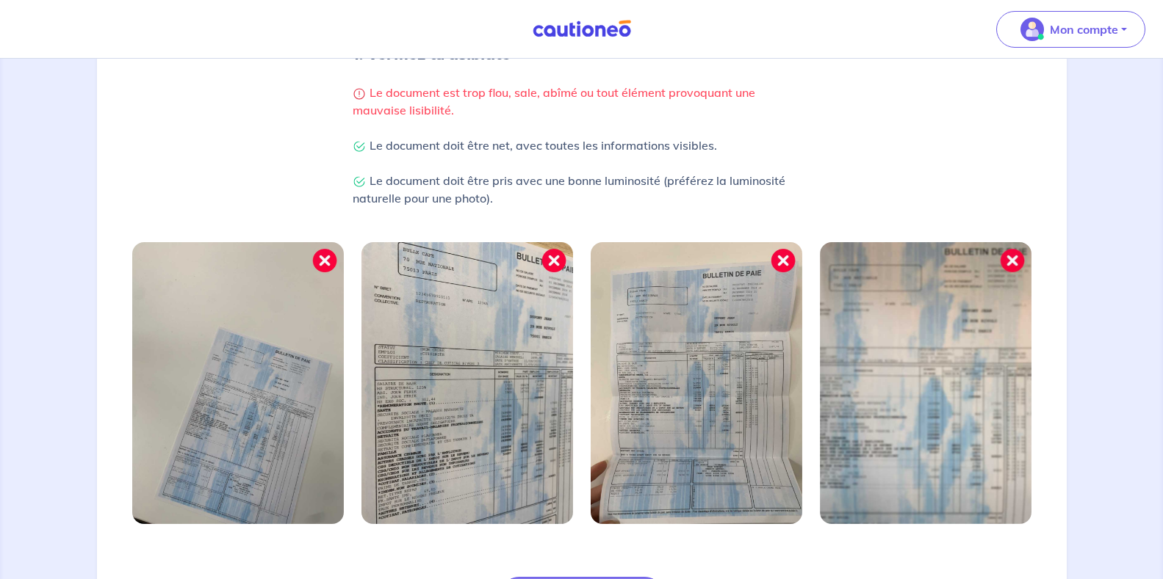
scroll to position [472, 0]
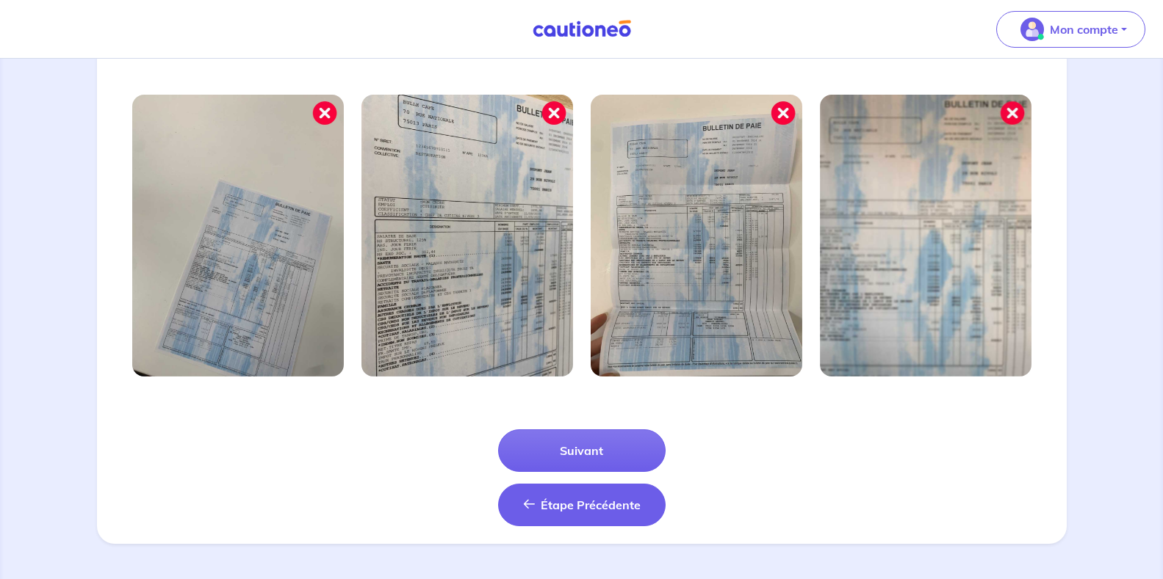
click at [596, 508] on span "Étape Précédente" at bounding box center [591, 505] width 100 height 15
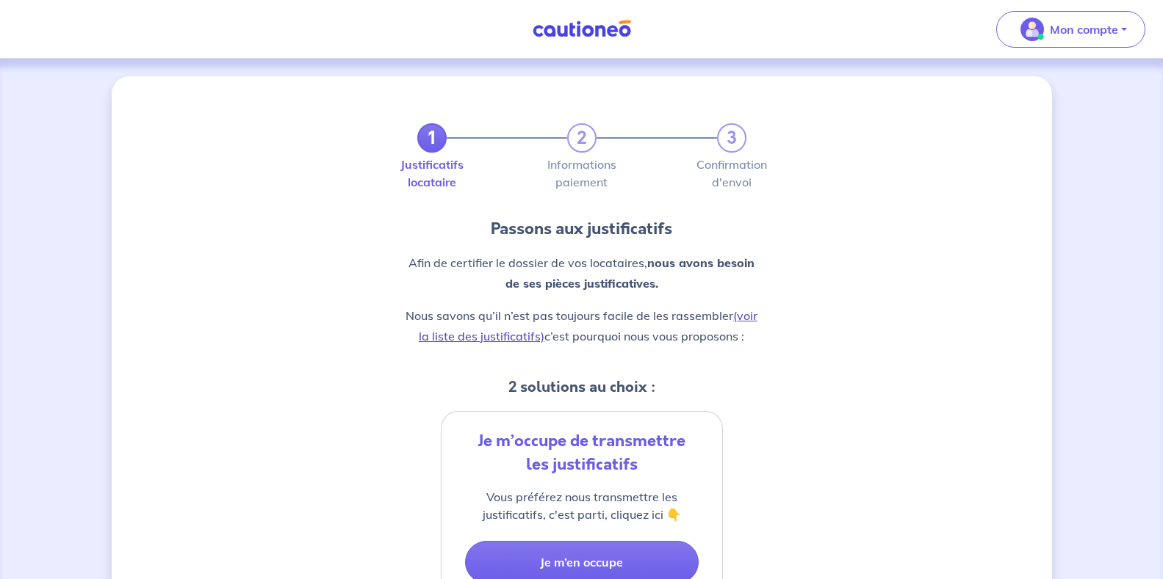
click at [484, 336] on link "(voir la liste des justificatifs)" at bounding box center [588, 325] width 339 height 35
